Goal: Use online tool/utility: Utilize a website feature to perform a specific function

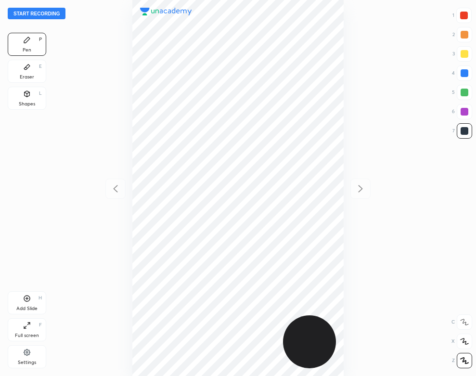
scroll to position [376, 322]
click at [69, 65] on div "Start recording 1 2 3 4 5 6 7 R O A L C X Z Erase all C X Z Pen P Eraser E Shap…" at bounding box center [238, 188] width 476 height 376
click at [50, 13] on button "Start recording" at bounding box center [37, 14] width 58 height 12
click at [25, 79] on div "Eraser" at bounding box center [27, 77] width 14 height 5
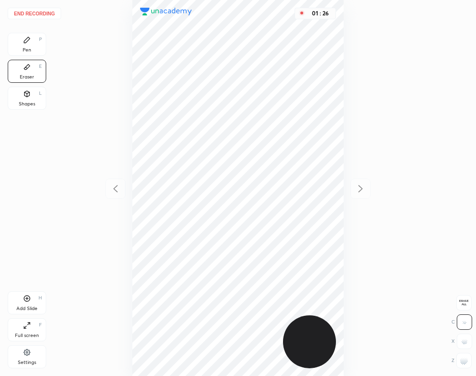
click at [30, 50] on div "Pen" at bounding box center [27, 50] width 9 height 5
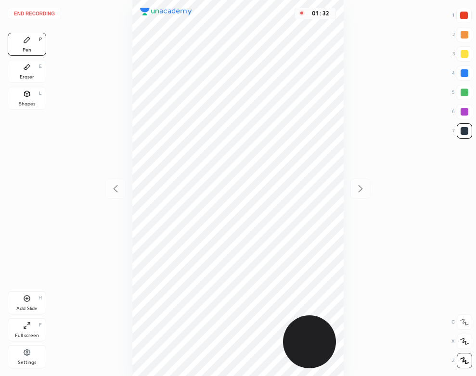
click at [23, 305] on div "Add Slide H" at bounding box center [27, 302] width 38 height 23
click at [27, 68] on icon at bounding box center [27, 66] width 6 height 5
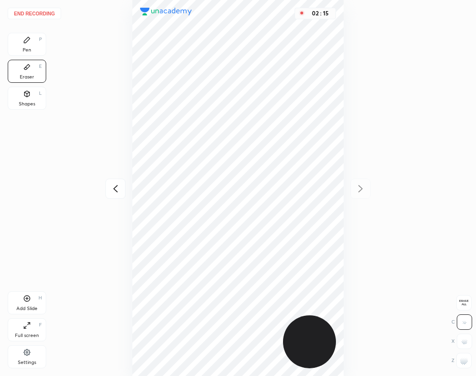
click at [22, 39] on div "Pen P" at bounding box center [27, 44] width 38 height 23
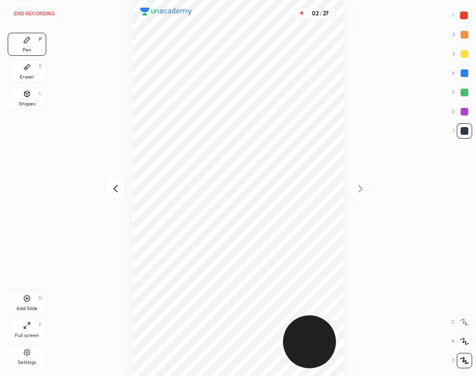
click at [110, 185] on icon at bounding box center [116, 189] width 12 height 12
click at [364, 190] on icon at bounding box center [360, 189] width 12 height 12
click at [49, 11] on button "End recording" at bounding box center [34, 14] width 53 height 12
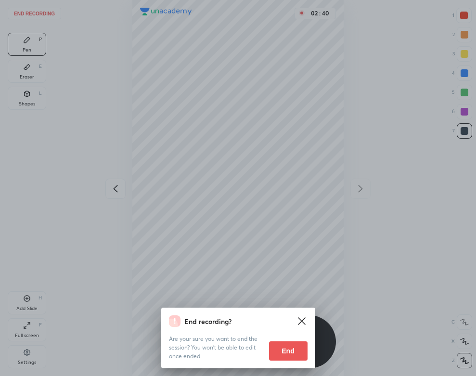
click at [290, 354] on button "End" at bounding box center [288, 350] width 38 height 19
